Goal: Information Seeking & Learning: Learn about a topic

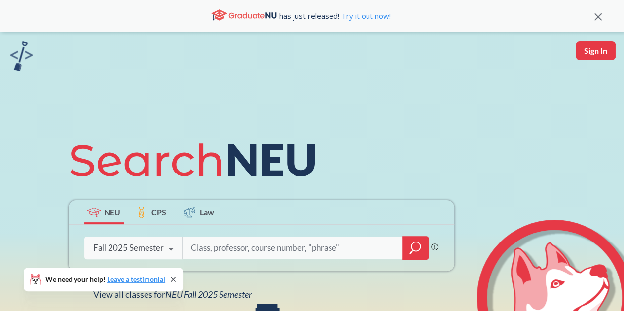
click at [417, 249] on icon "magnifying glass" at bounding box center [416, 248] width 12 height 14
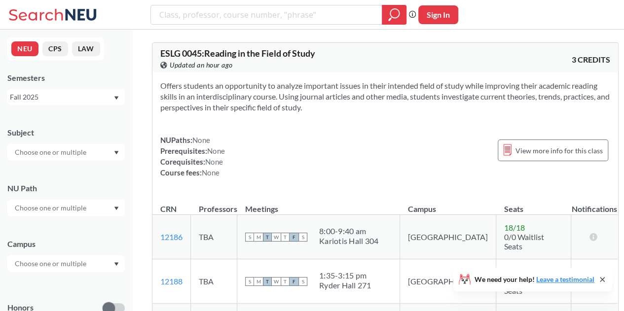
click at [76, 86] on div "Semesters Fall 2025" at bounding box center [65, 89] width 117 height 33
click at [71, 142] on div "Subject" at bounding box center [65, 138] width 117 height 43
click at [67, 158] on div at bounding box center [65, 152] width 117 height 17
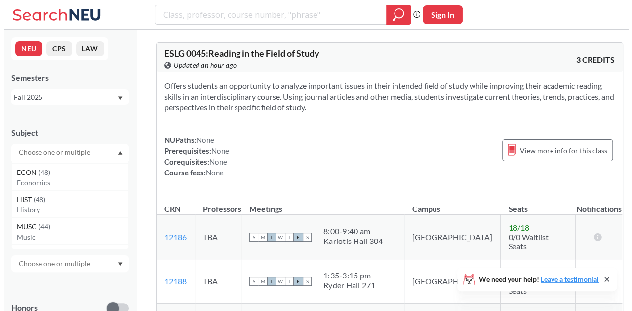
scroll to position [444, 0]
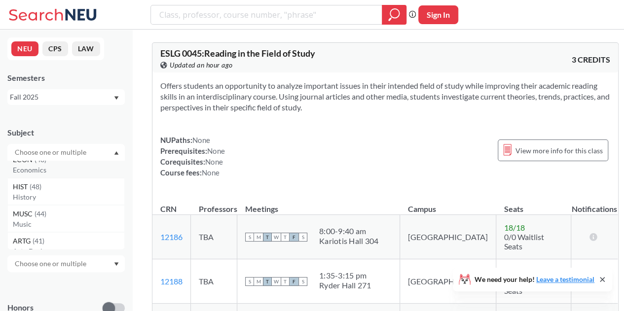
click at [51, 168] on p "Economics" at bounding box center [69, 170] width 112 height 10
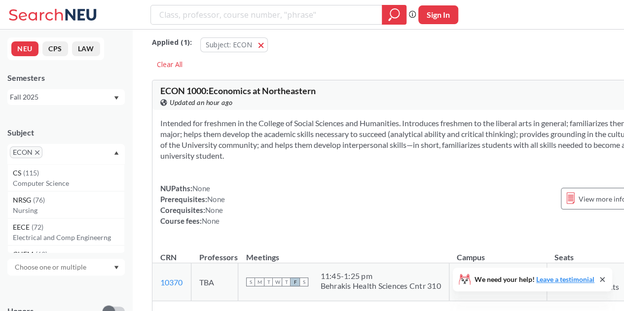
scroll to position [99, 0]
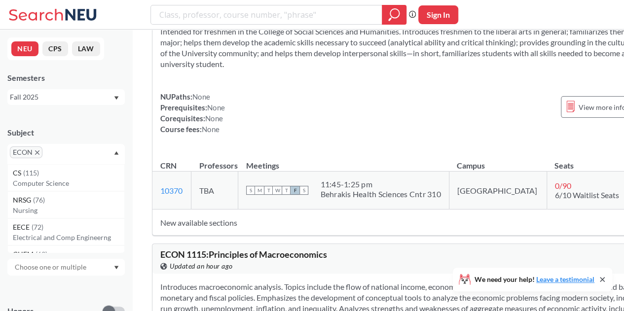
click at [106, 105] on div "NEU CPS LAW Semesters Fall 2025 Subject ECON CS ( 115 ) Computer Science NRSG (…" at bounding box center [66, 171] width 132 height 282
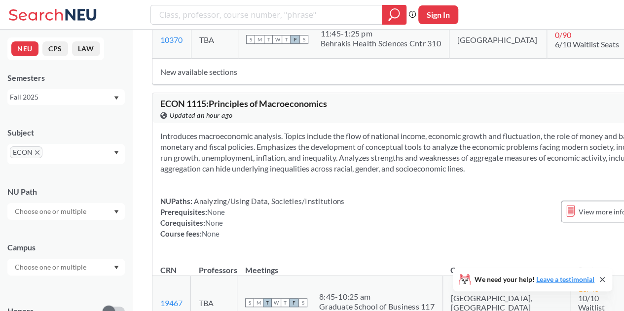
scroll to position [247, 0]
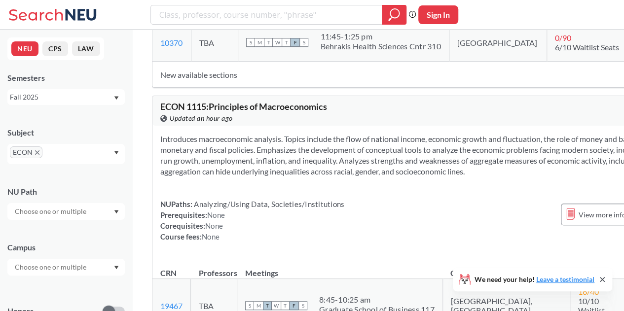
click at [60, 204] on div at bounding box center [65, 211] width 117 height 17
click at [78, 175] on div "Subject ECON NU Path Campus Honors Class Type Lecture 38 Individual Instruction…" at bounding box center [65, 312] width 117 height 390
click at [66, 217] on div at bounding box center [65, 211] width 117 height 17
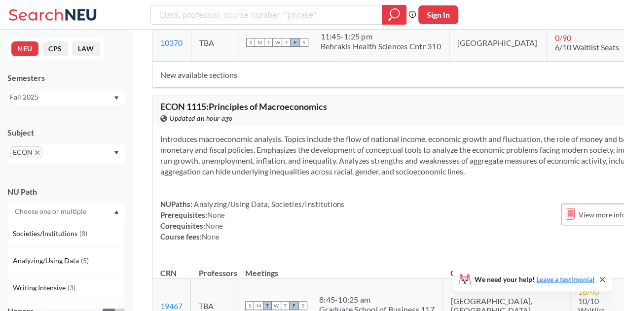
click at [88, 181] on div "NU Path Societies/Institutions ( 8 ) Analyzing/Using Data ( 5 ) Writing Intensi…" at bounding box center [65, 198] width 117 height 43
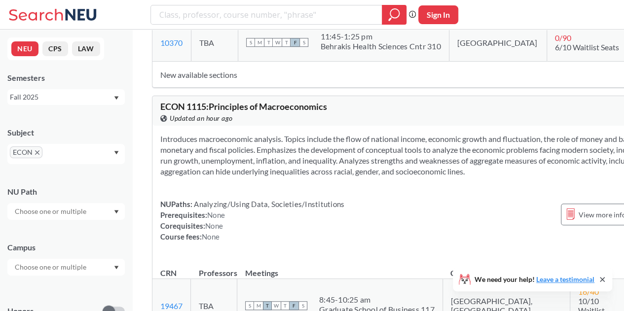
click at [86, 210] on input "text" at bounding box center [51, 212] width 83 height 12
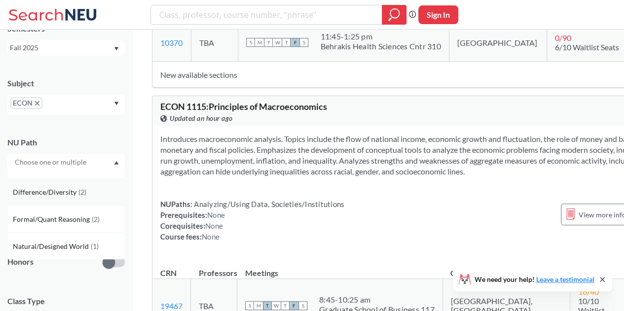
scroll to position [101, 0]
click at [88, 136] on div "NU Path Societies/Institutions ( 8 ) Analyzing/Using Data ( 5 ) Writing Intensi…" at bounding box center [65, 148] width 117 height 43
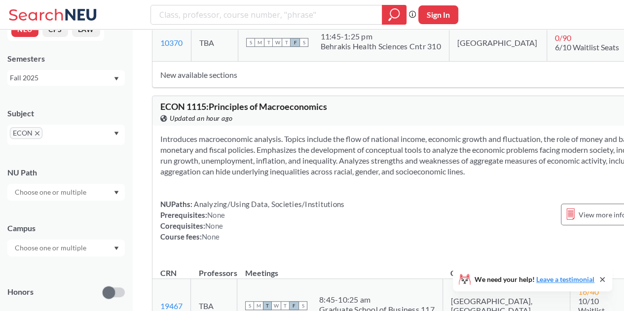
scroll to position [0, 0]
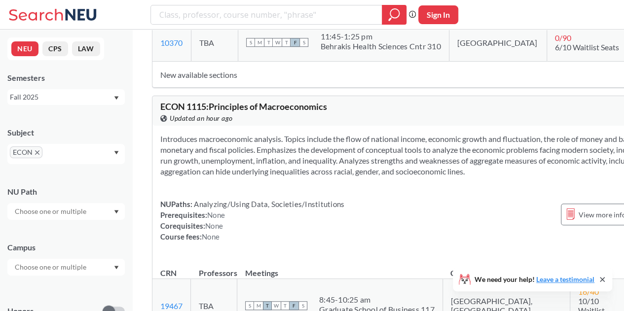
click at [62, 157] on input "text" at bounding box center [59, 156] width 29 height 12
type input "fin"
click at [112, 107] on div "NEU CPS LAW Semesters Fall 2025 Subject ECON fin FINA ( 52 ) Finance & Insuranc…" at bounding box center [66, 171] width 132 height 282
click at [79, 207] on input "text" at bounding box center [51, 212] width 83 height 12
click at [94, 177] on div "NU Path" at bounding box center [65, 198] width 117 height 43
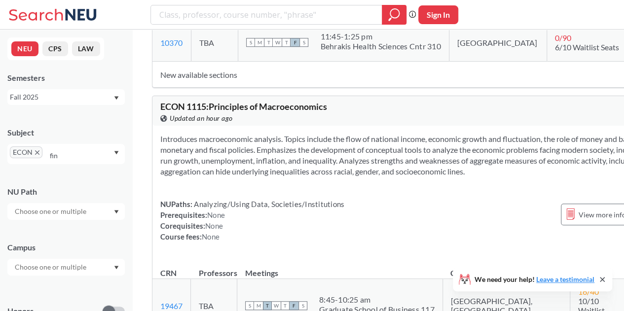
click at [77, 161] on div "ECON fin" at bounding box center [65, 154] width 117 height 20
click at [209, 14] on input "search" at bounding box center [266, 14] width 217 height 17
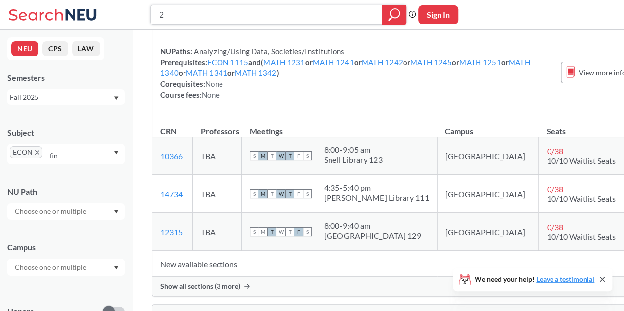
scroll to position [2714, 0]
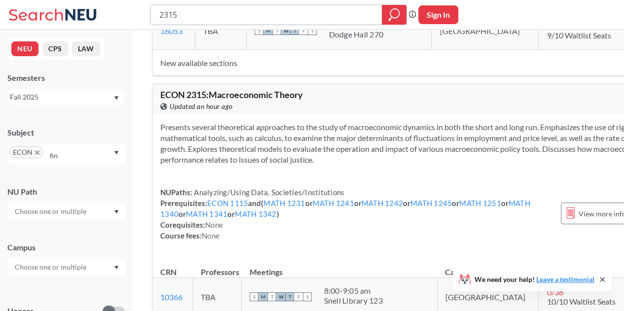
type input "2315"
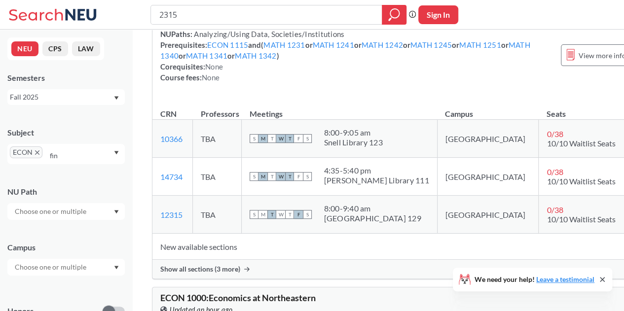
scroll to position [197, 0]
